Goal: Transaction & Acquisition: Purchase product/service

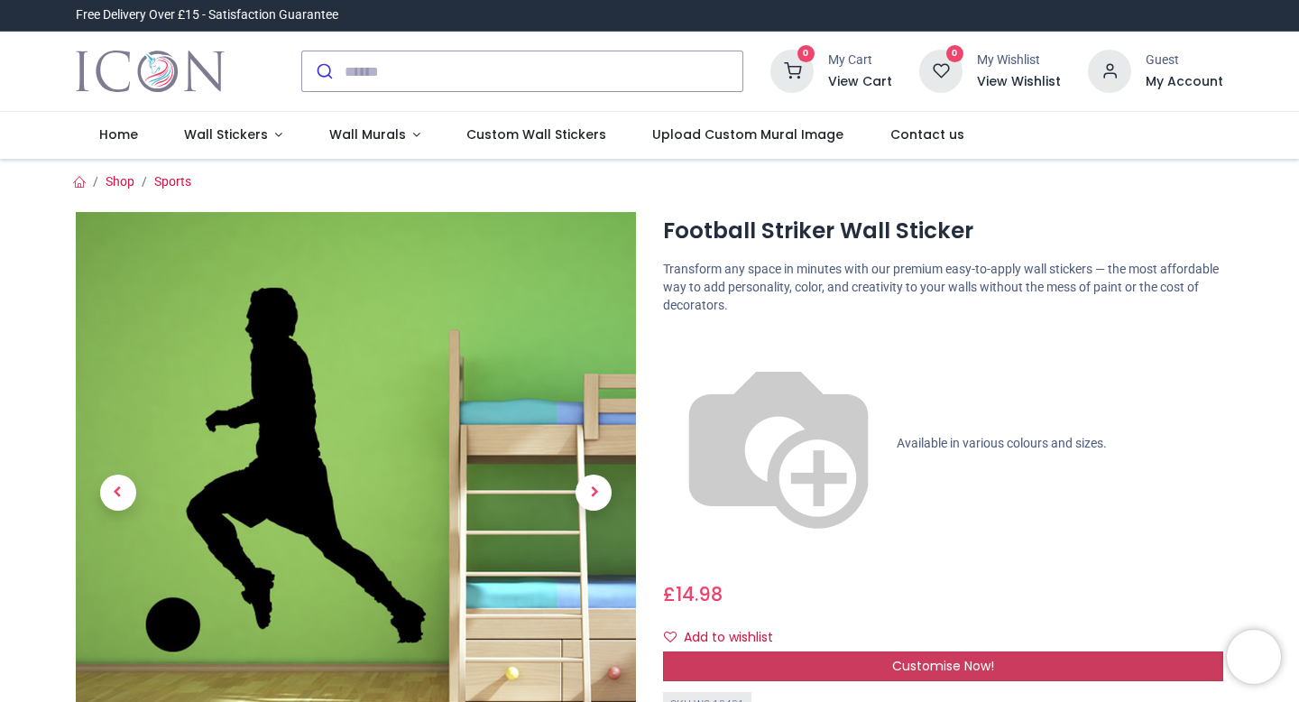
click at [954, 657] on span "Customise Now!" at bounding box center [943, 666] width 102 height 18
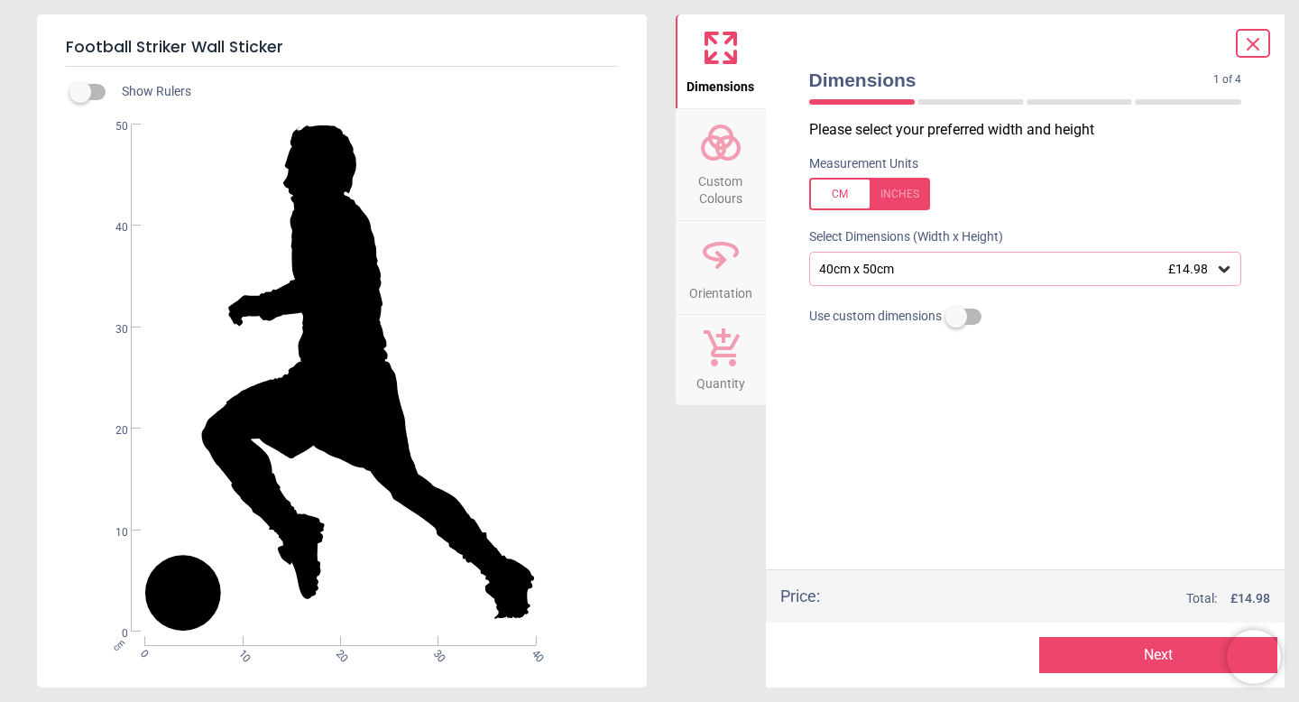
click at [925, 265] on div "40cm x 50cm £14.98" at bounding box center [1016, 269] width 399 height 15
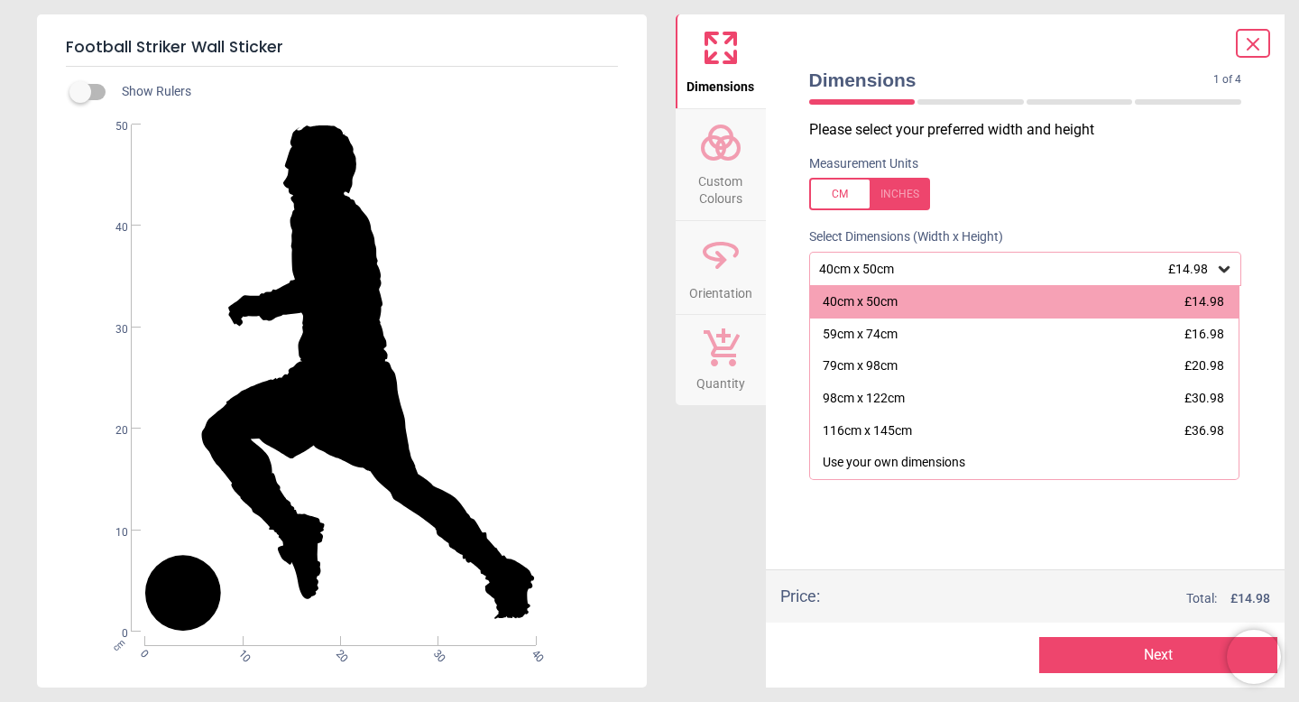
click at [925, 265] on div "40cm x 50cm £14.98" at bounding box center [1016, 269] width 399 height 15
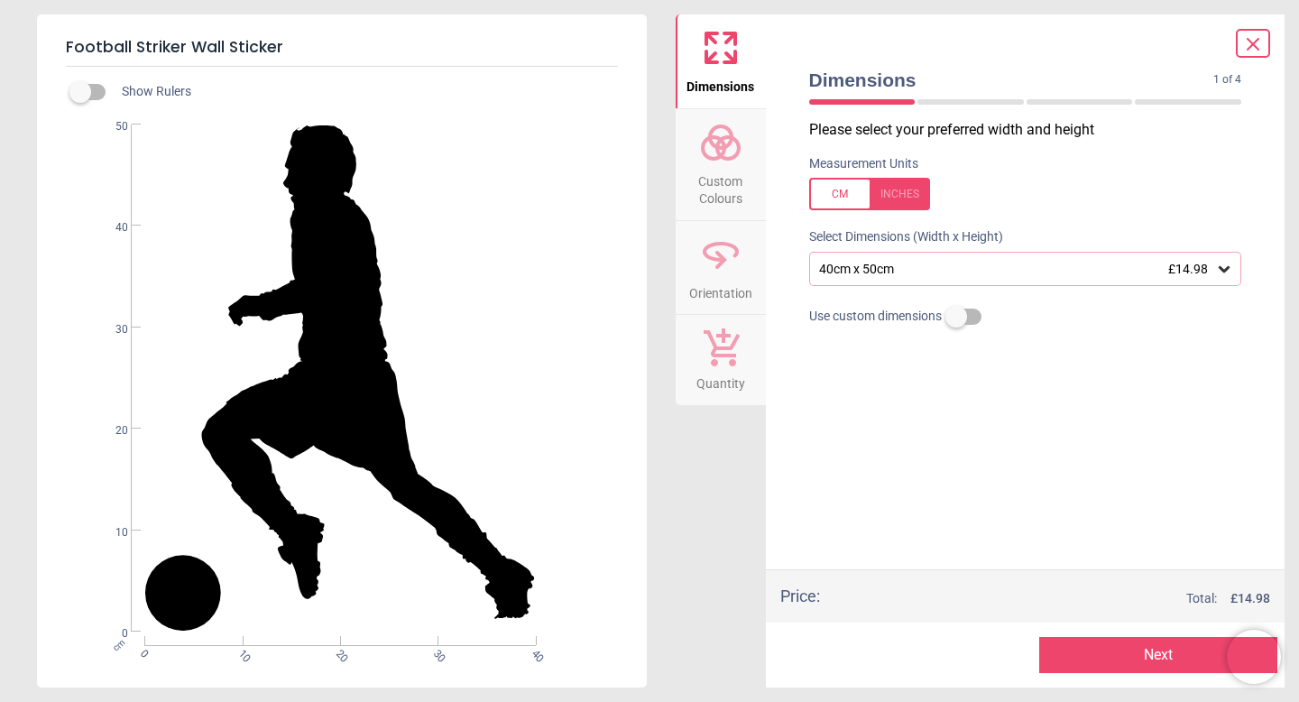
click at [734, 160] on icon at bounding box center [720, 142] width 43 height 43
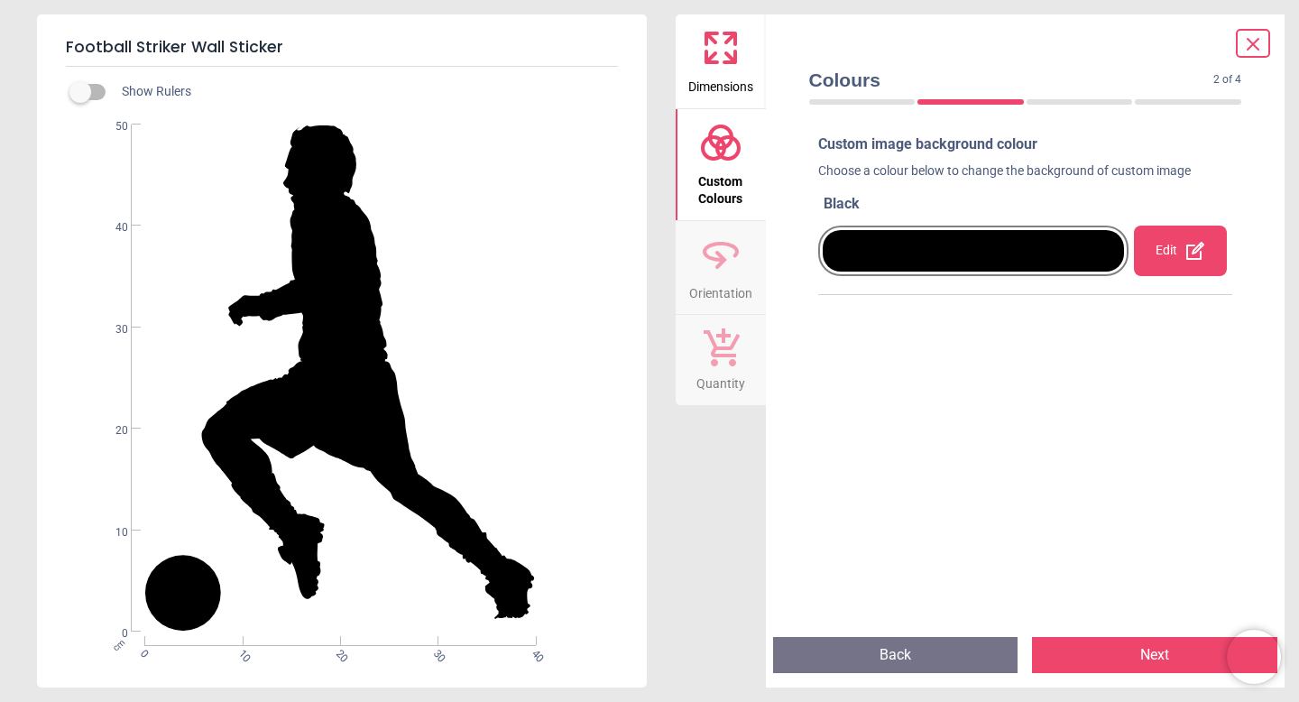
click at [974, 245] on div at bounding box center [974, 251] width 302 height 42
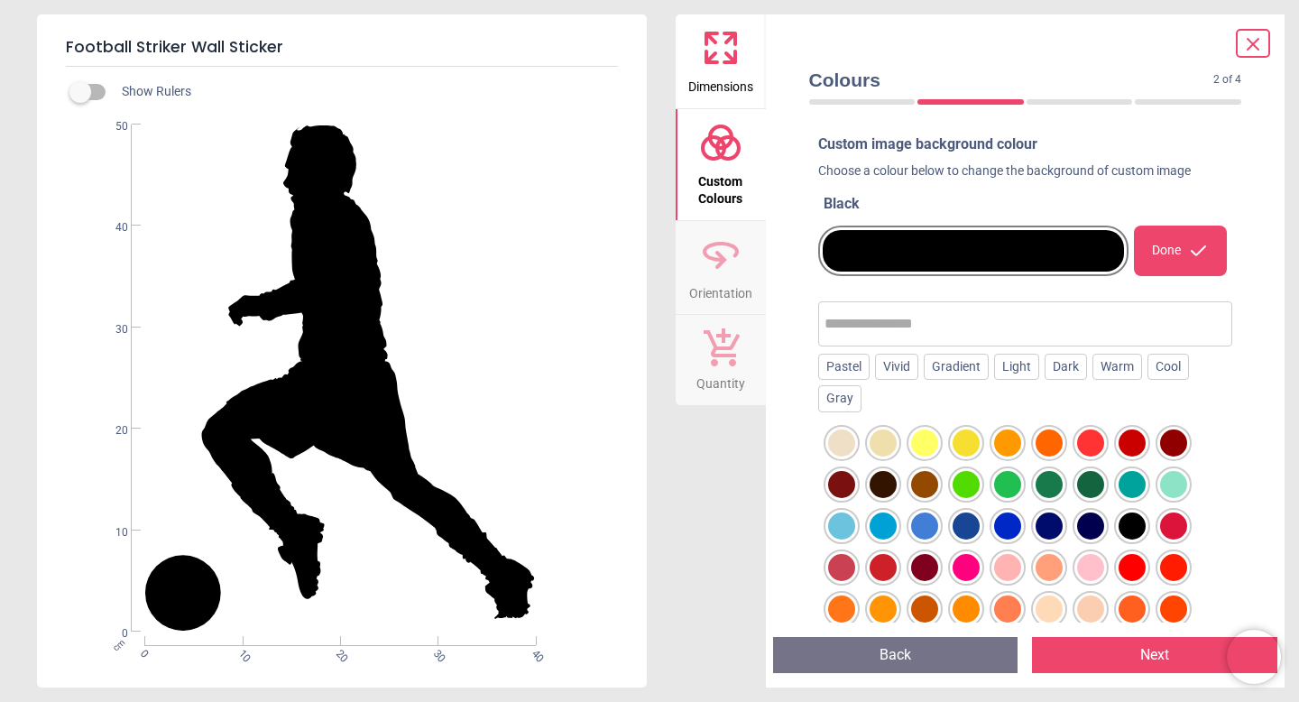
scroll to position [96, 0]
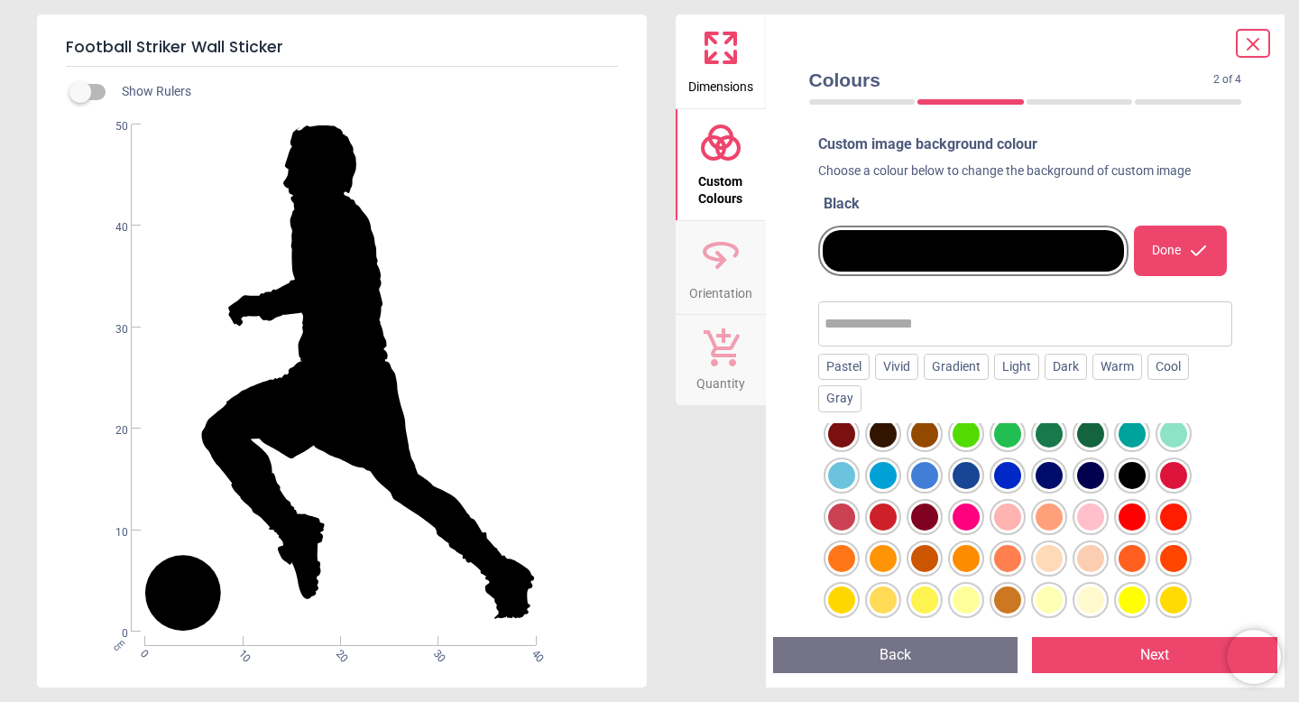
click at [1091, 545] on div at bounding box center [1090, 558] width 27 height 27
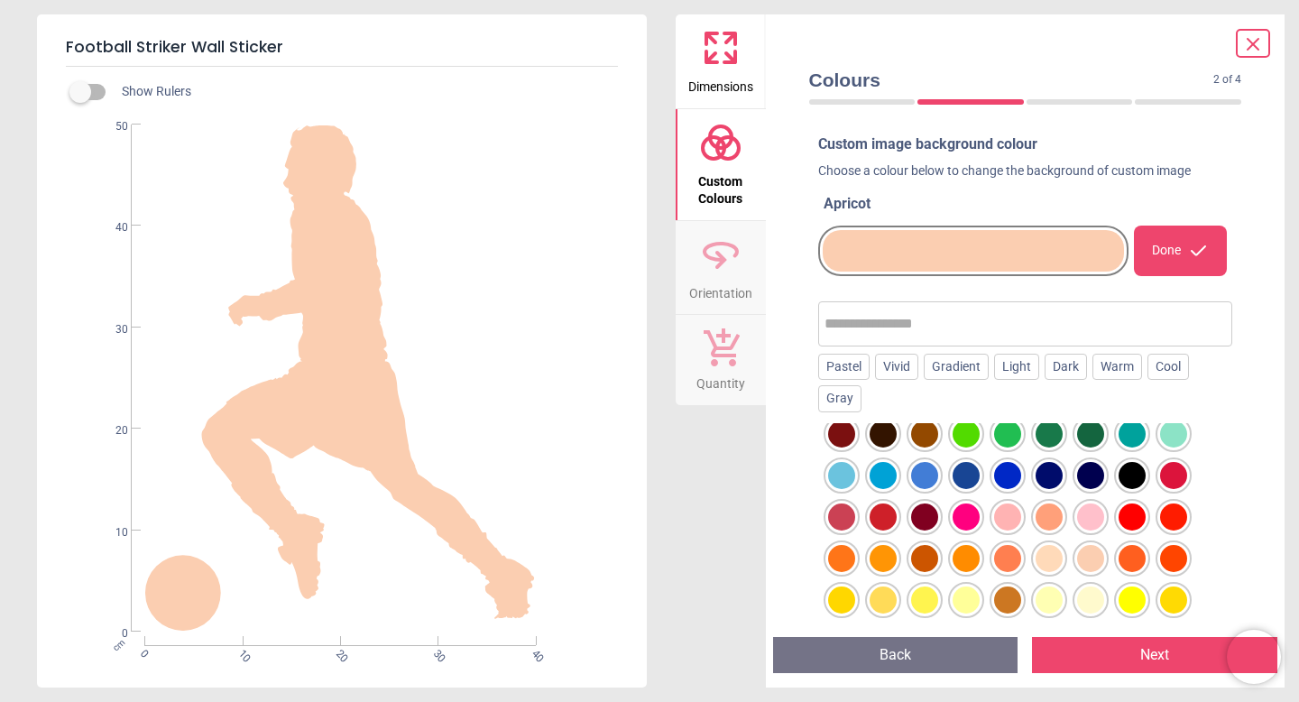
click at [1092, 474] on div at bounding box center [1090, 475] width 27 height 27
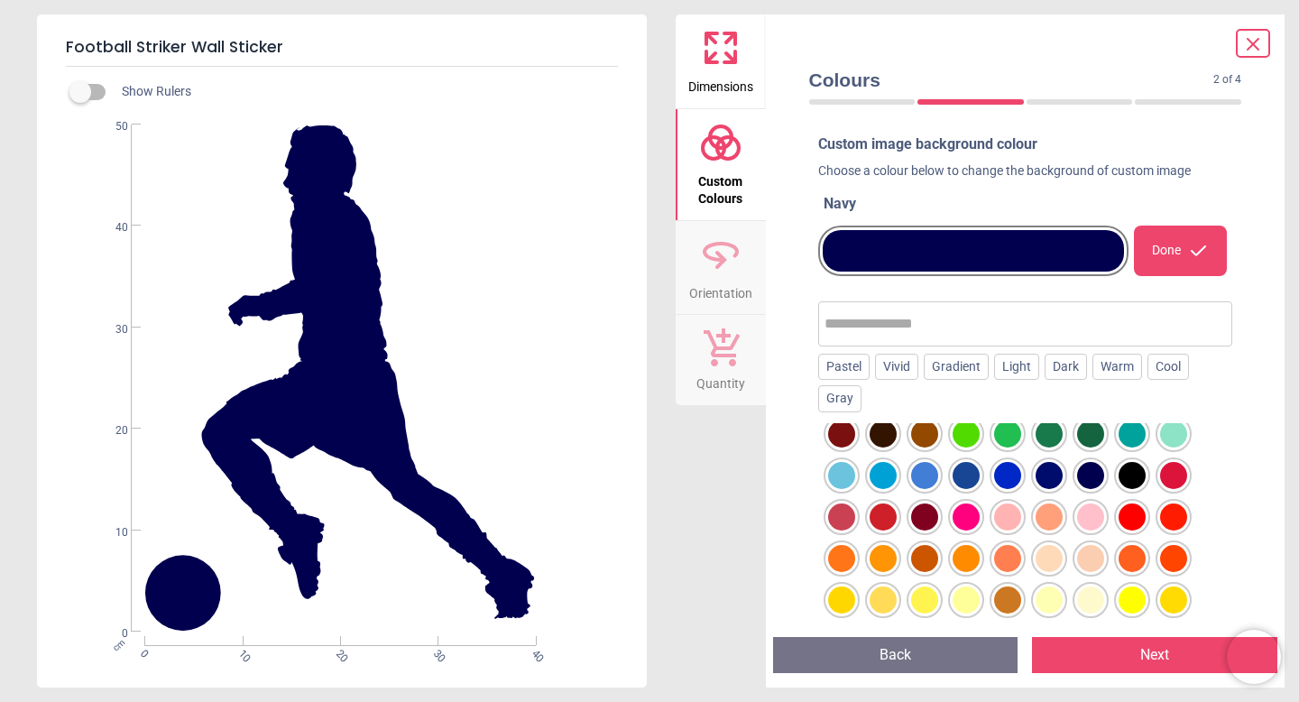
click at [1050, 478] on div at bounding box center [1049, 475] width 27 height 27
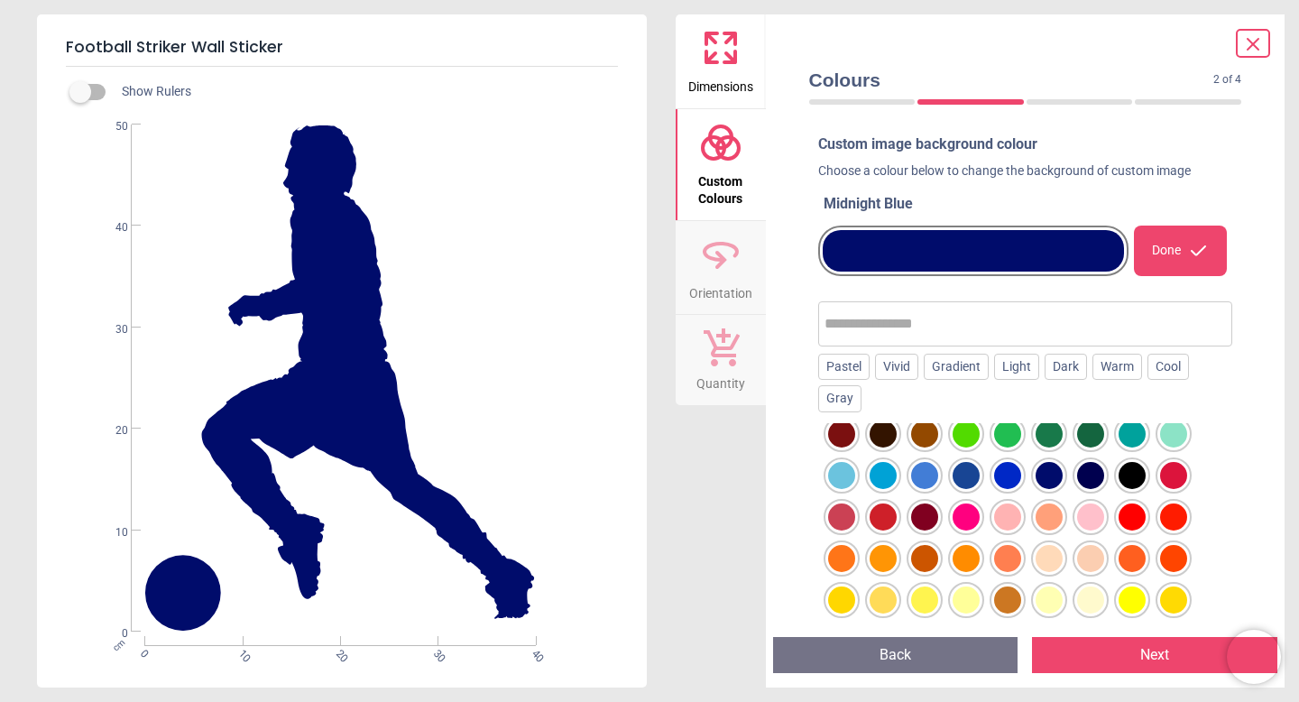
click at [1085, 479] on div at bounding box center [1090, 475] width 27 height 27
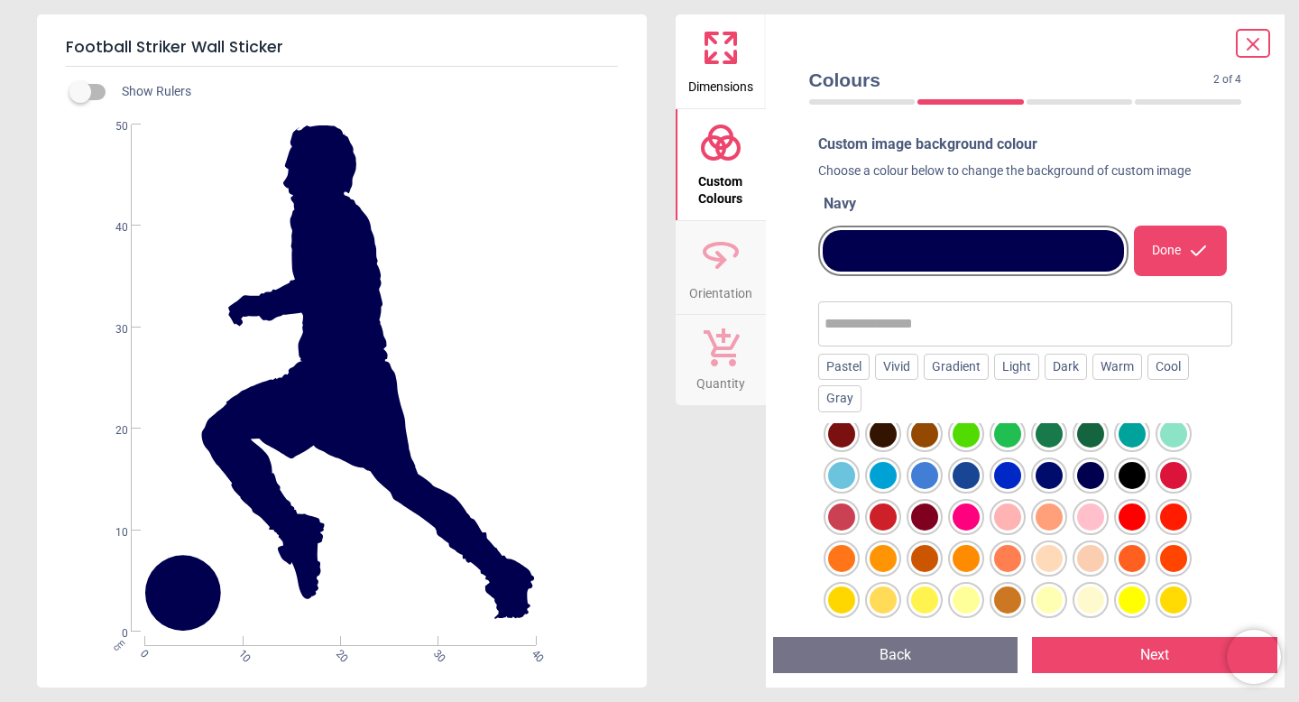
click at [761, 502] on div "Dimensions Custom Colours Orientation Quantity" at bounding box center [721, 350] width 90 height 673
click at [1183, 255] on div "Done" at bounding box center [1180, 251] width 93 height 51
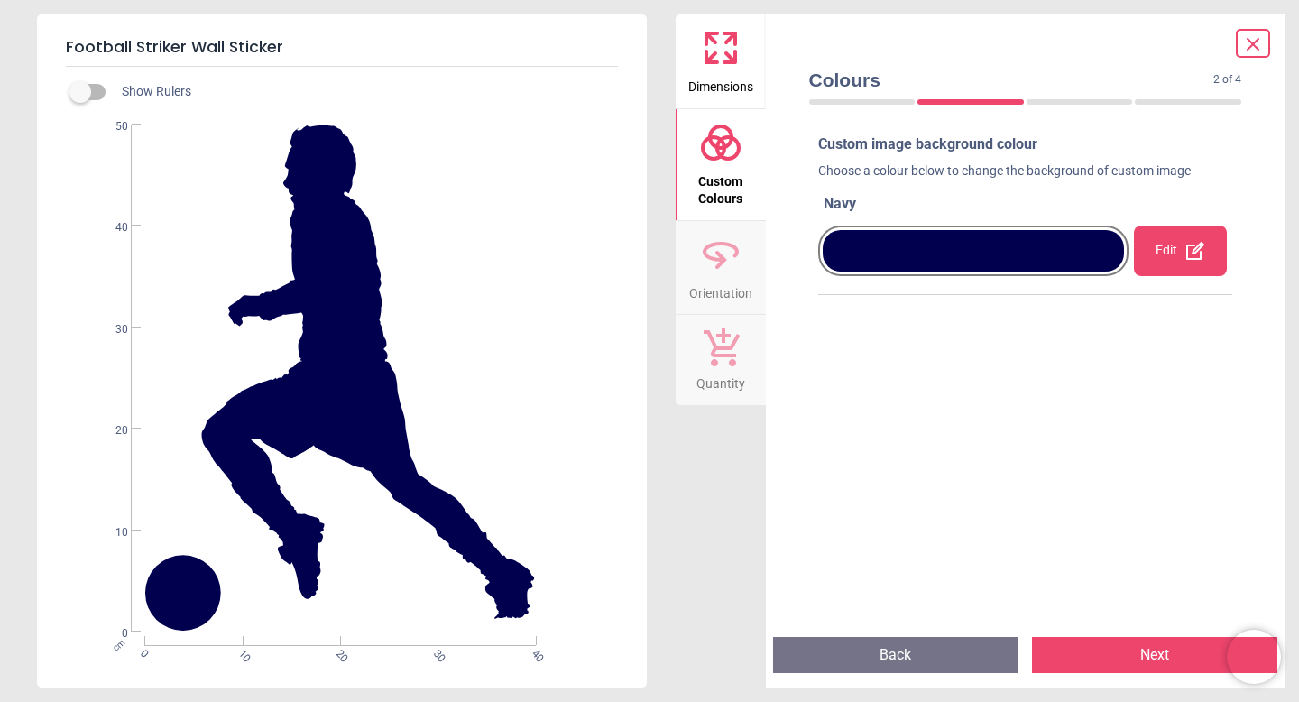
click at [728, 496] on div "Dimensions Custom Colours Orientation Quantity" at bounding box center [721, 350] width 90 height 673
click at [1056, 651] on button "Next" at bounding box center [1154, 655] width 245 height 36
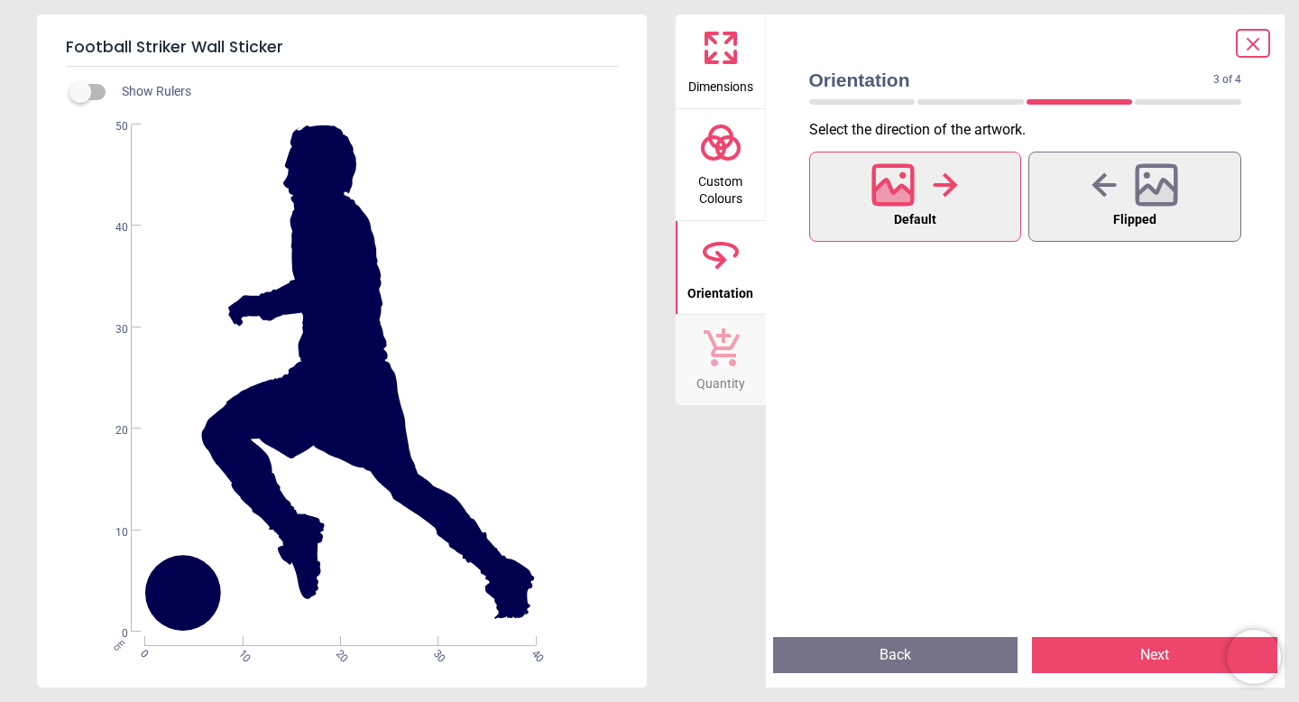
click at [1252, 38] on icon at bounding box center [1253, 44] width 22 height 22
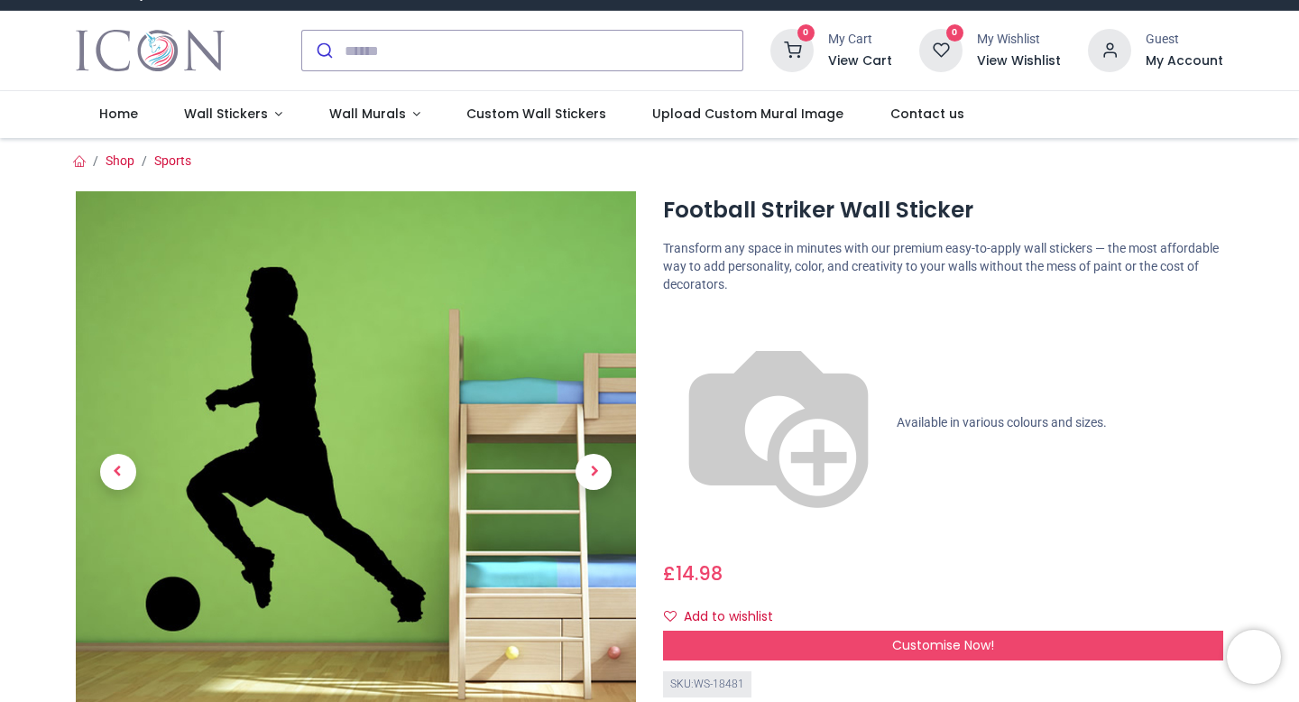
scroll to position [0, 0]
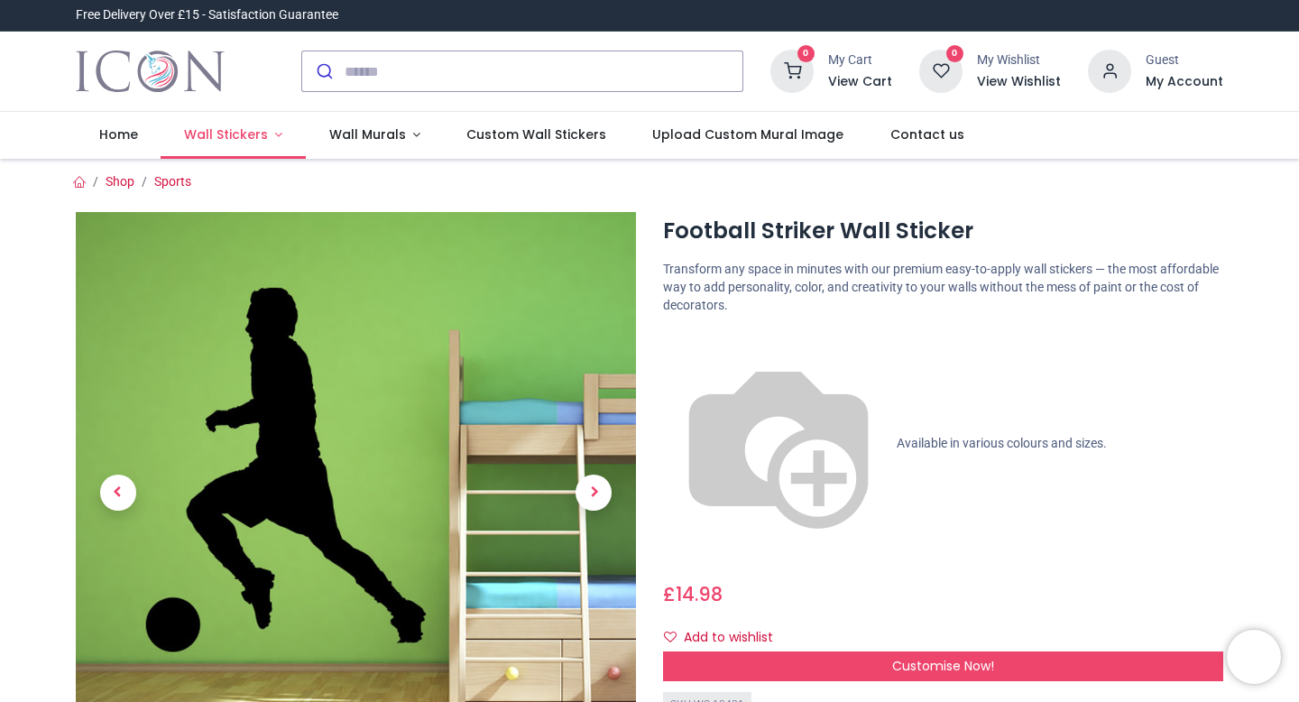
click at [264, 140] on span "Wall Stickers" at bounding box center [228, 134] width 88 height 18
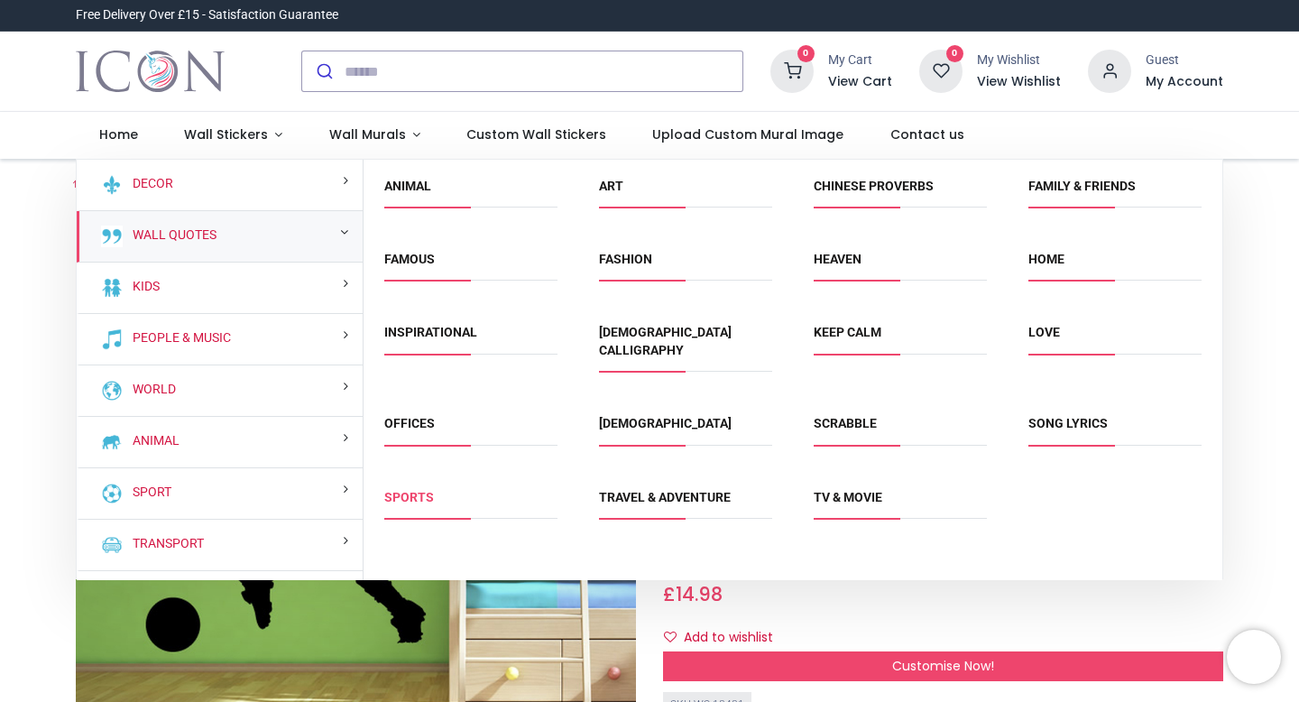
click at [419, 490] on link "Sports" at bounding box center [409, 497] width 50 height 14
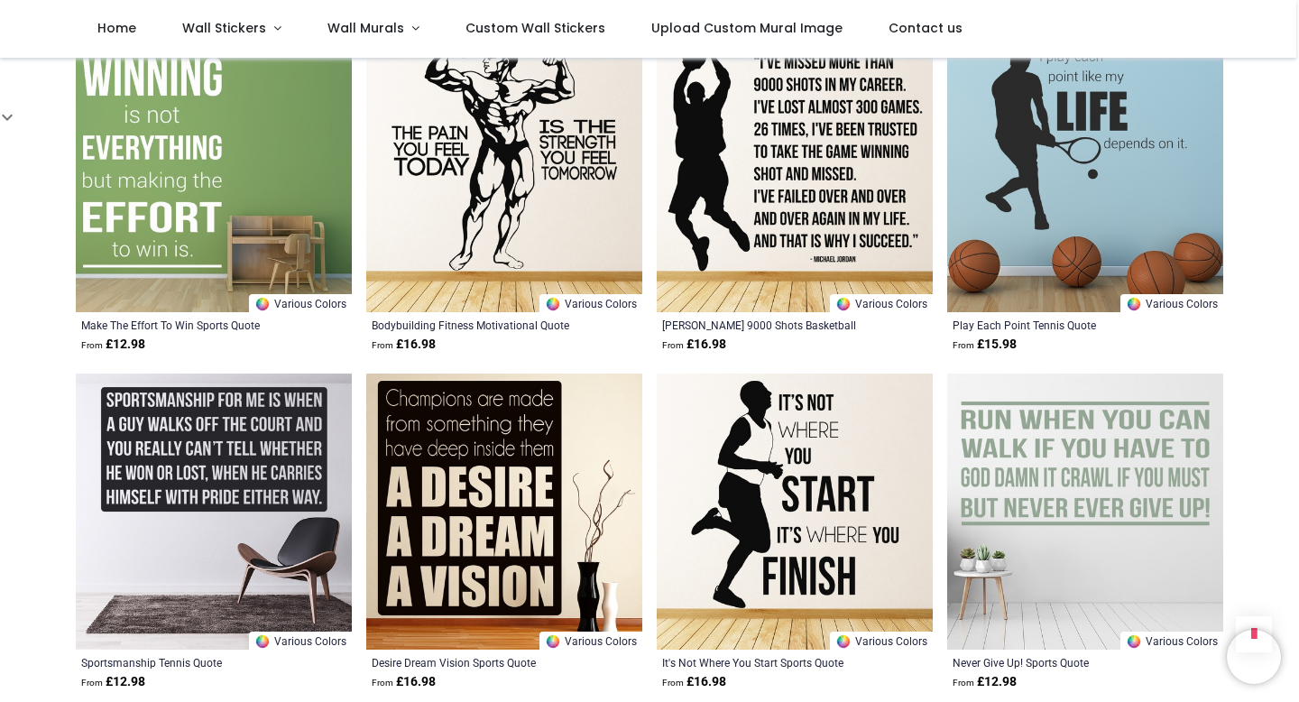
scroll to position [2070, 0]
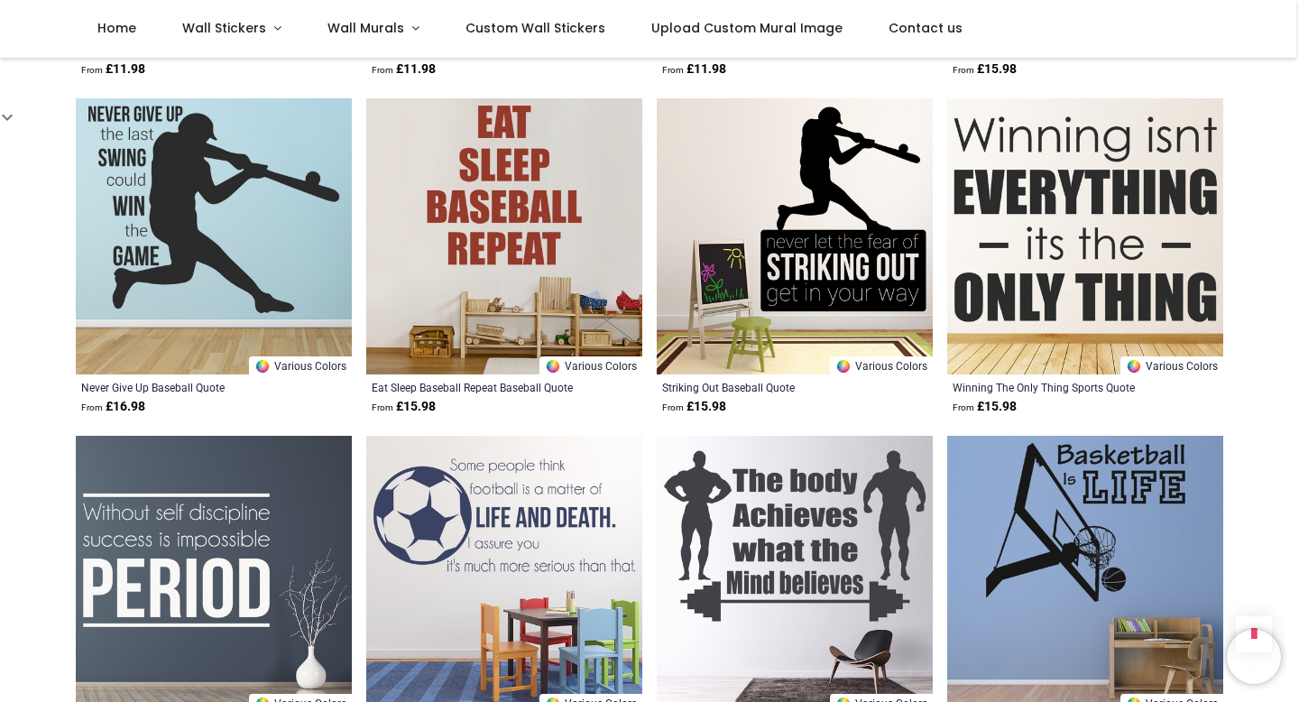
scroll to position [4032, 0]
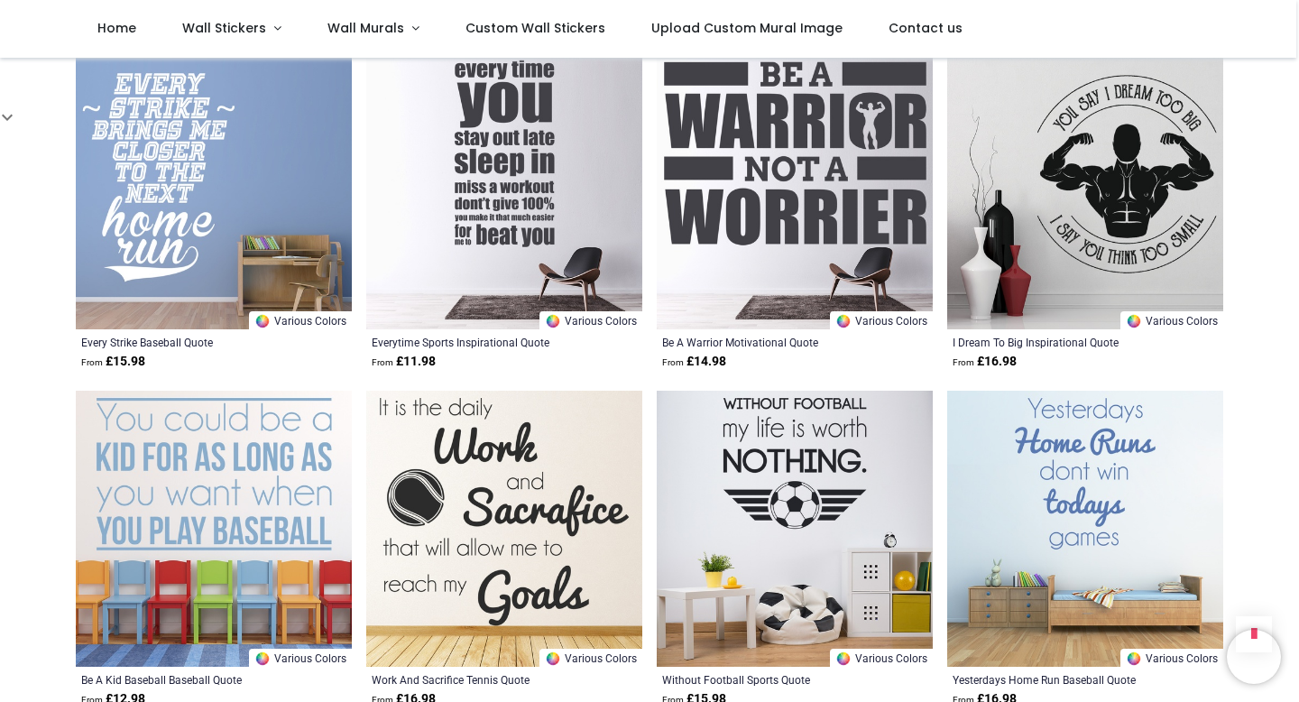
scroll to position [4917, 0]
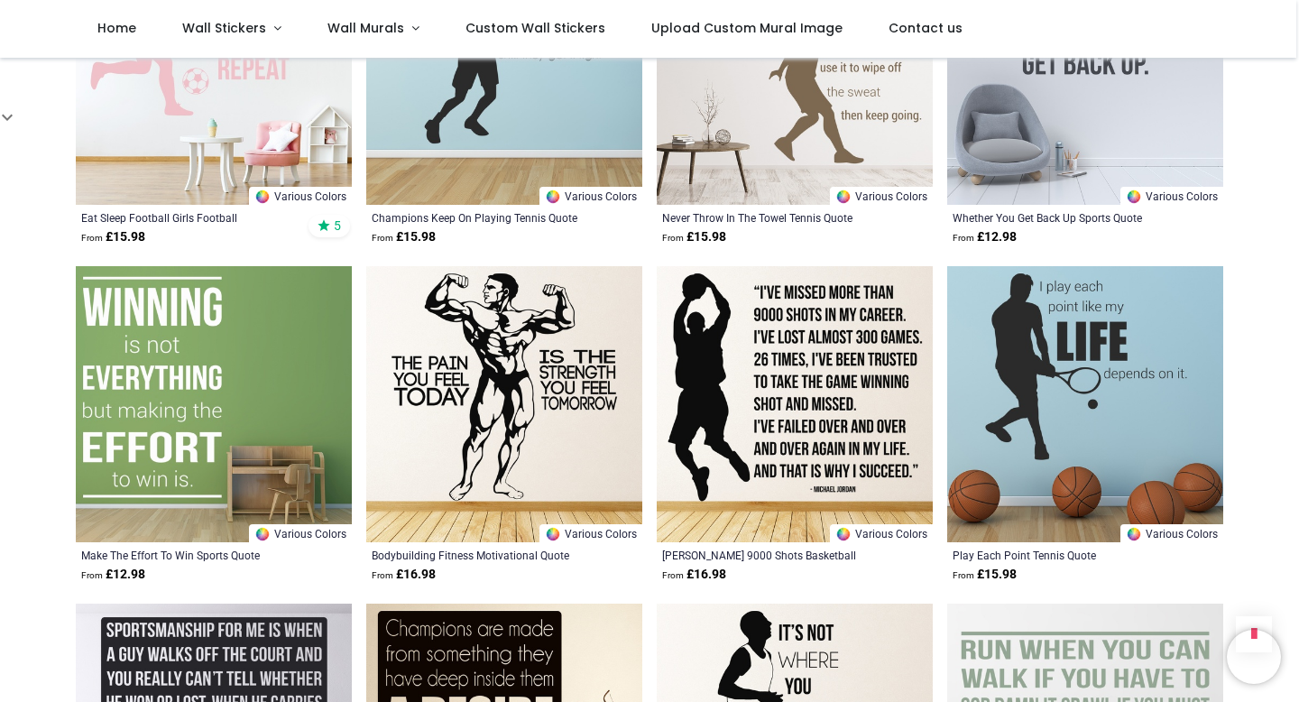
scroll to position [2056, 0]
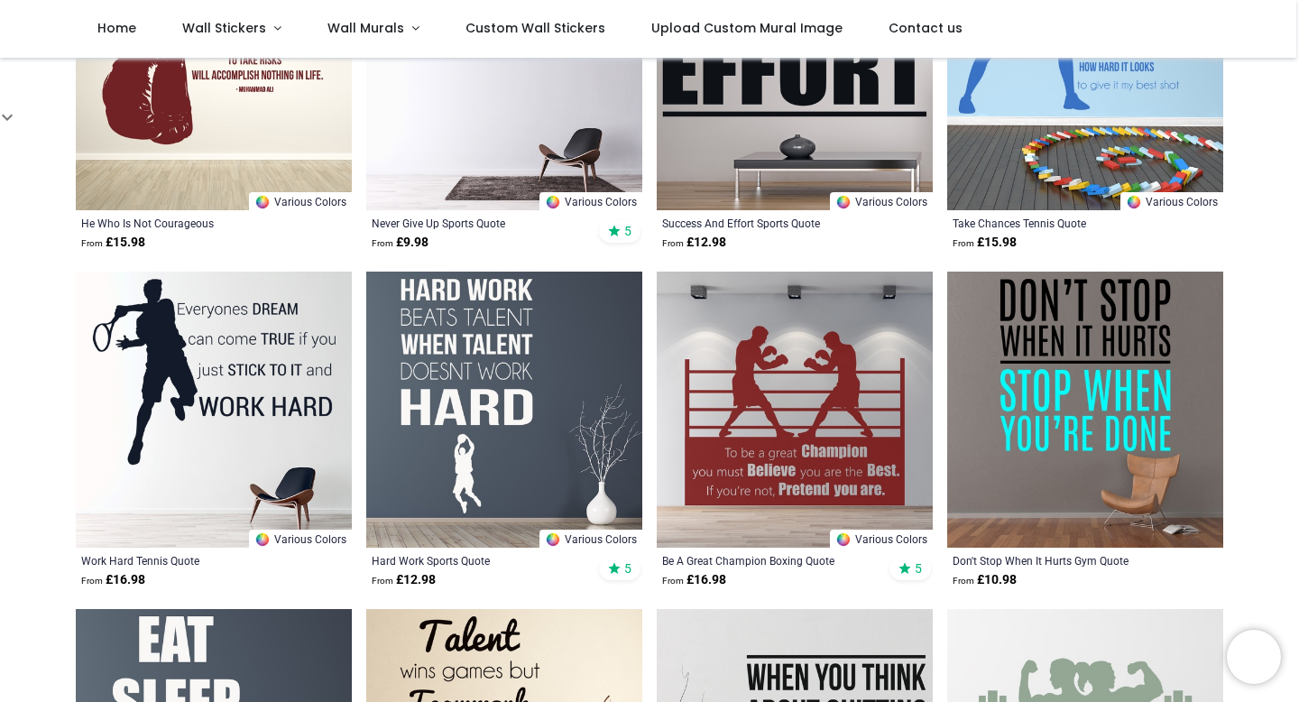
scroll to position [192, 0]
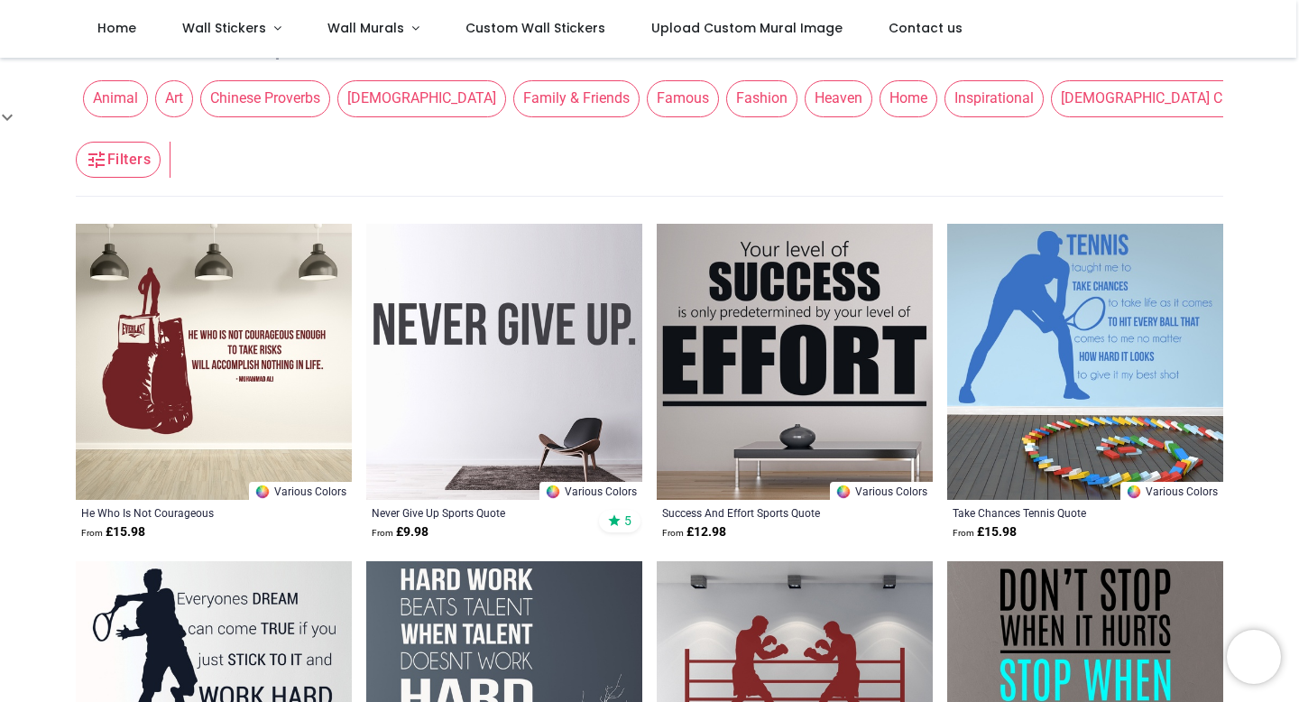
click at [776, 337] on img at bounding box center [795, 362] width 276 height 276
